Goal: Information Seeking & Learning: Learn about a topic

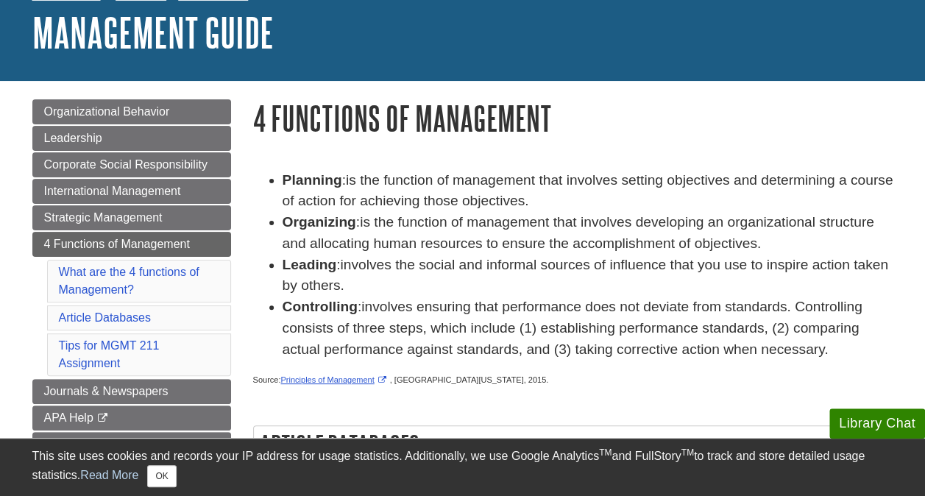
scroll to position [40, 0]
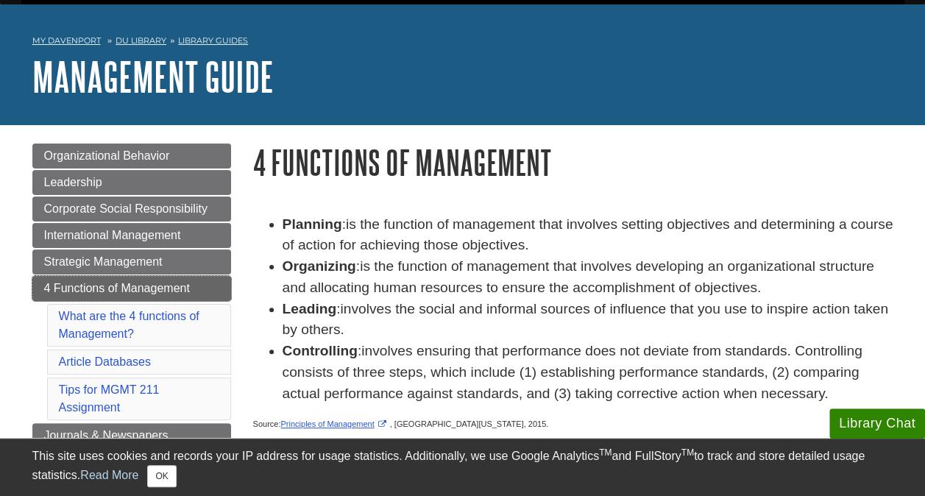
click at [165, 282] on span "4 Functions of Management" at bounding box center [117, 288] width 146 height 13
click at [256, 350] on ul "Planning : is the function of management that involves setting objectives and d…" at bounding box center [573, 309] width 640 height 191
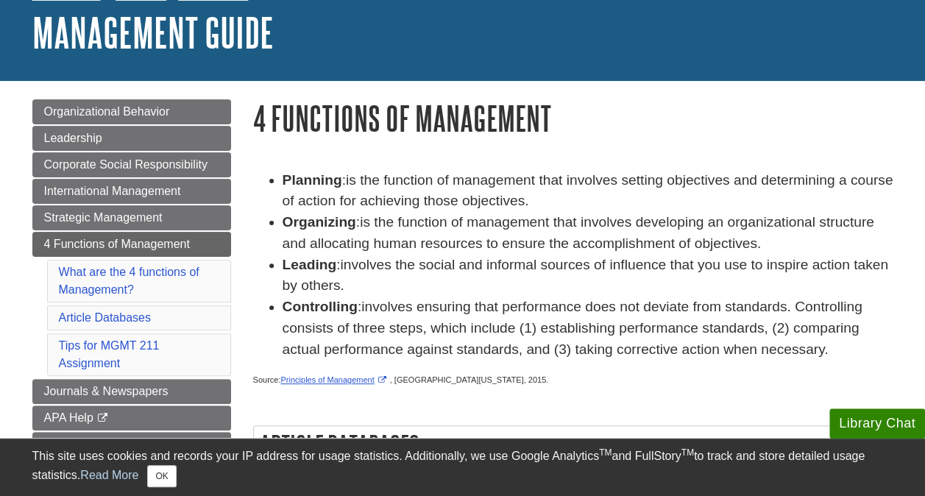
scroll to position [88, 0]
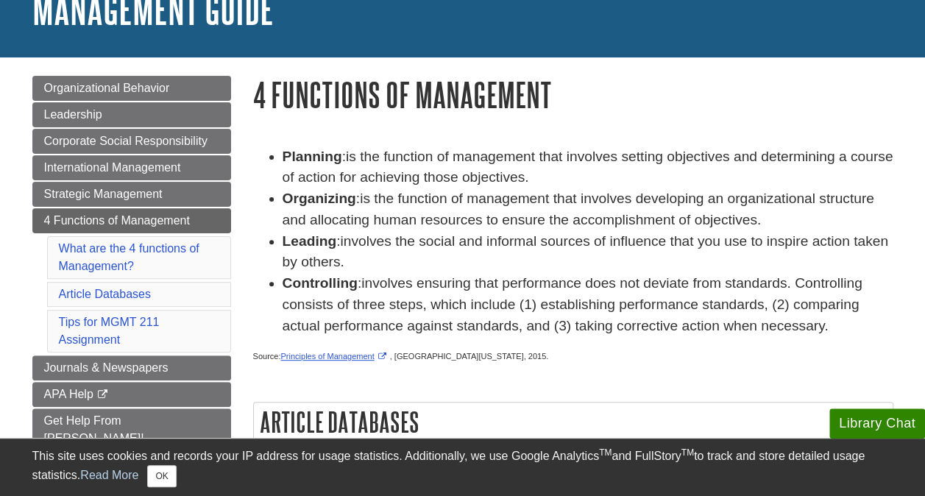
scroll to position [125, 0]
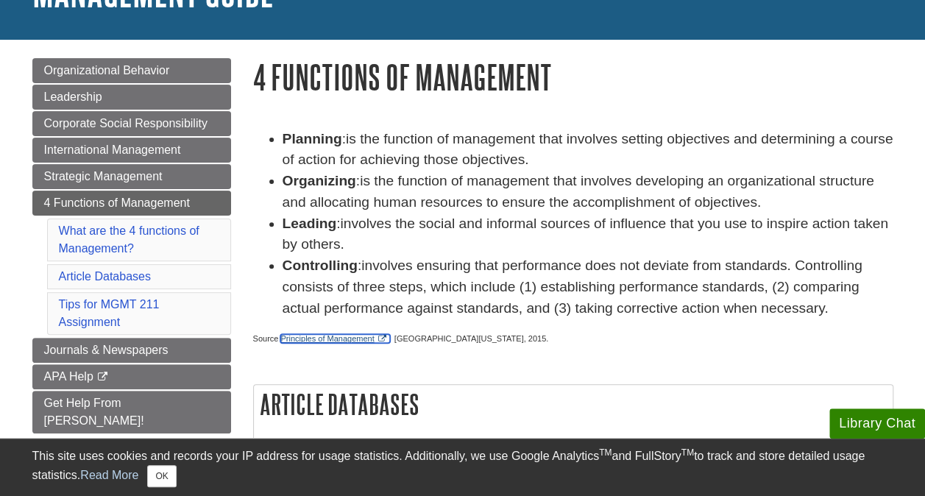
click at [380, 339] on link "Principles of Management" at bounding box center [334, 338] width 109 height 9
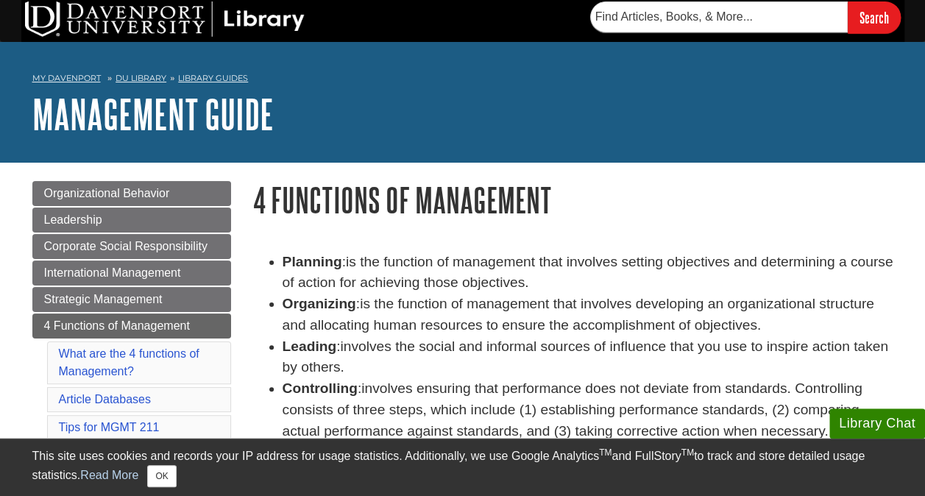
scroll to position [0, 0]
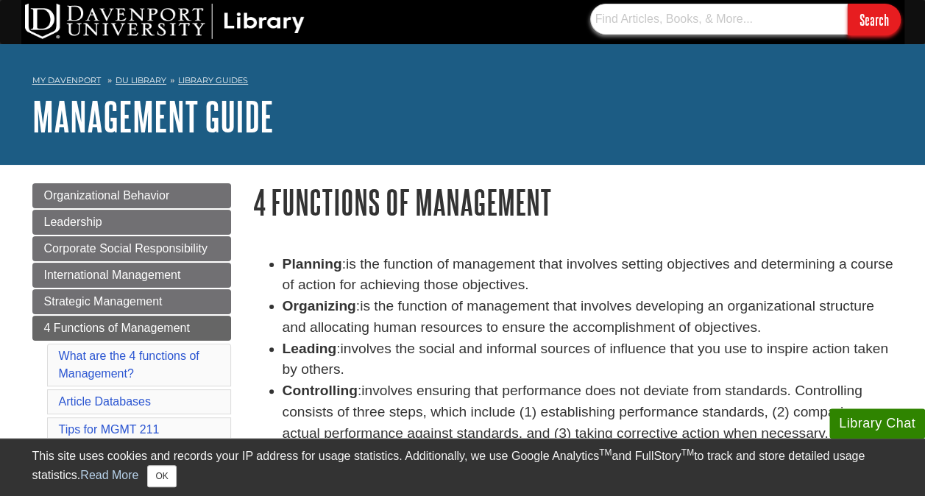
click at [694, 15] on input "text" at bounding box center [718, 19] width 257 height 31
click at [869, 19] on input "Search" at bounding box center [873, 20] width 53 height 32
click at [774, 15] on input "management functions of a library" at bounding box center [718, 19] width 257 height 31
type input "m"
click at [783, 104] on h1 "Management Guide" at bounding box center [462, 116] width 861 height 44
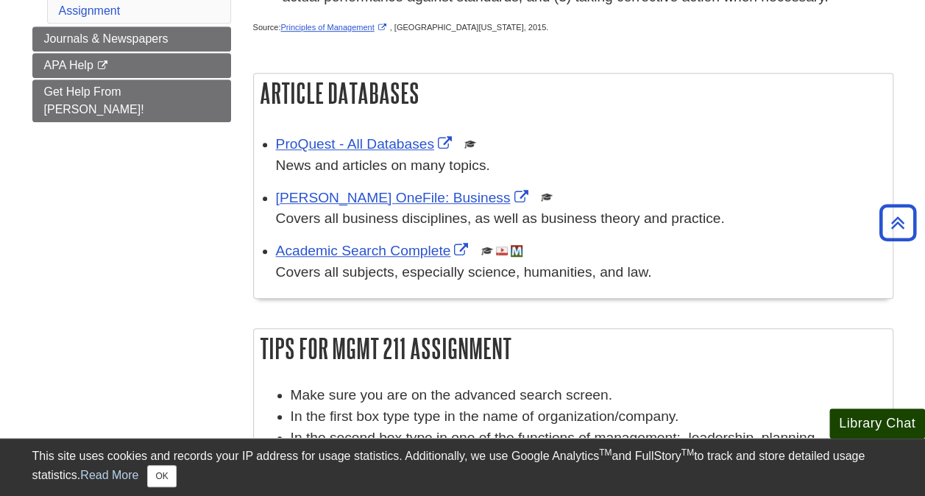
scroll to position [441, 0]
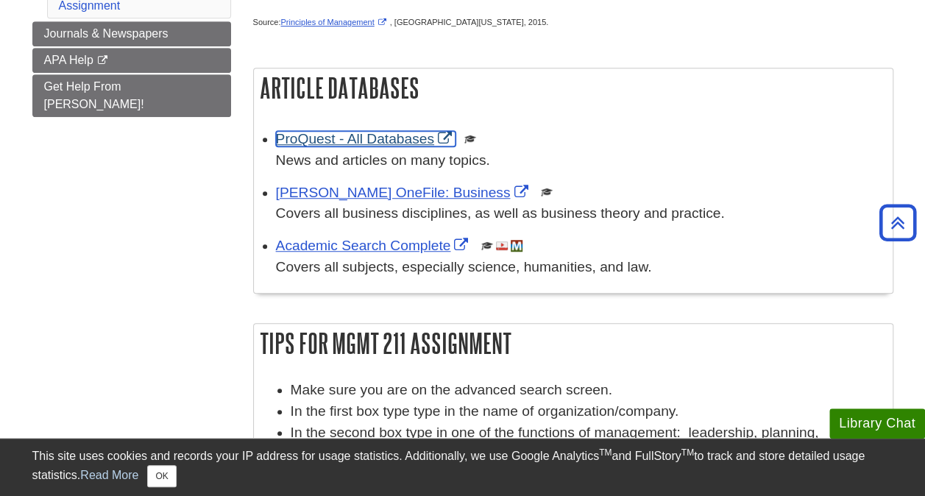
click at [418, 140] on link "ProQuest - All Databases" at bounding box center [365, 138] width 179 height 15
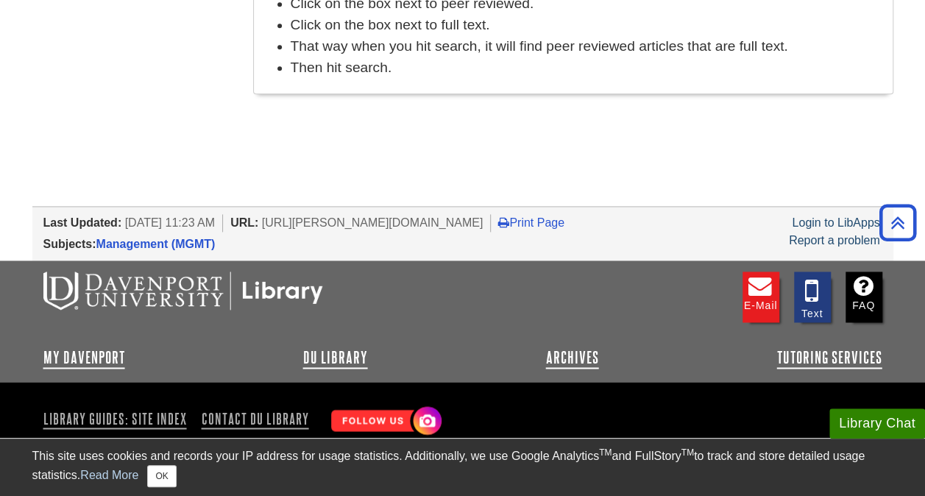
scroll to position [931, 0]
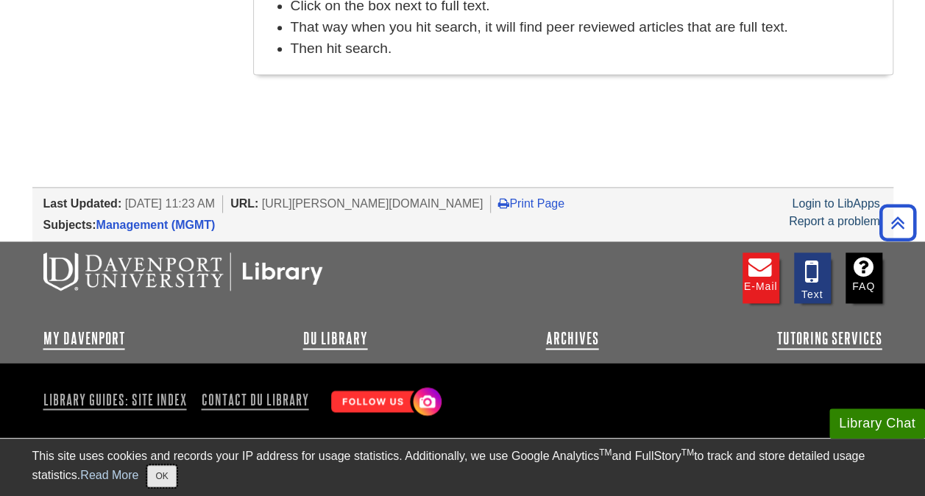
click at [166, 474] on button "OK" at bounding box center [161, 476] width 29 height 22
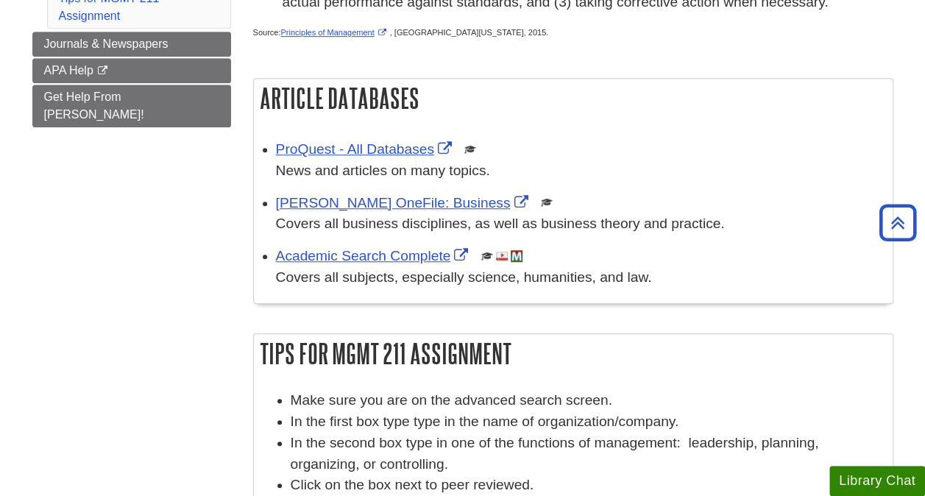
scroll to position [416, 0]
